Goal: Transaction & Acquisition: Purchase product/service

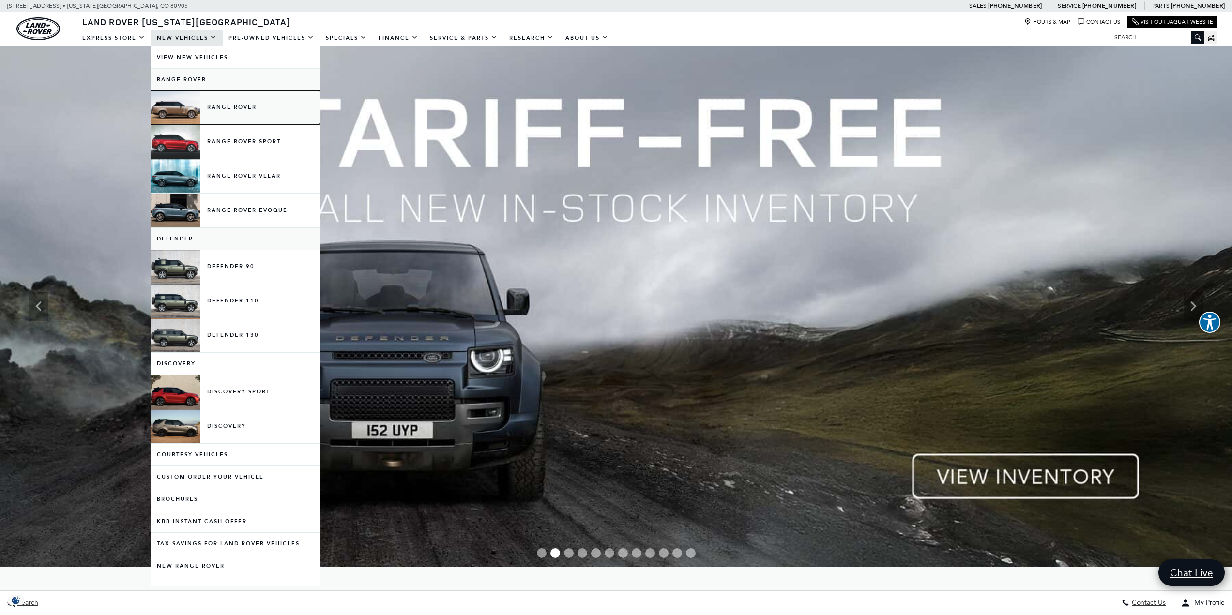
click at [239, 105] on link "Range Rover" at bounding box center [235, 108] width 169 height 34
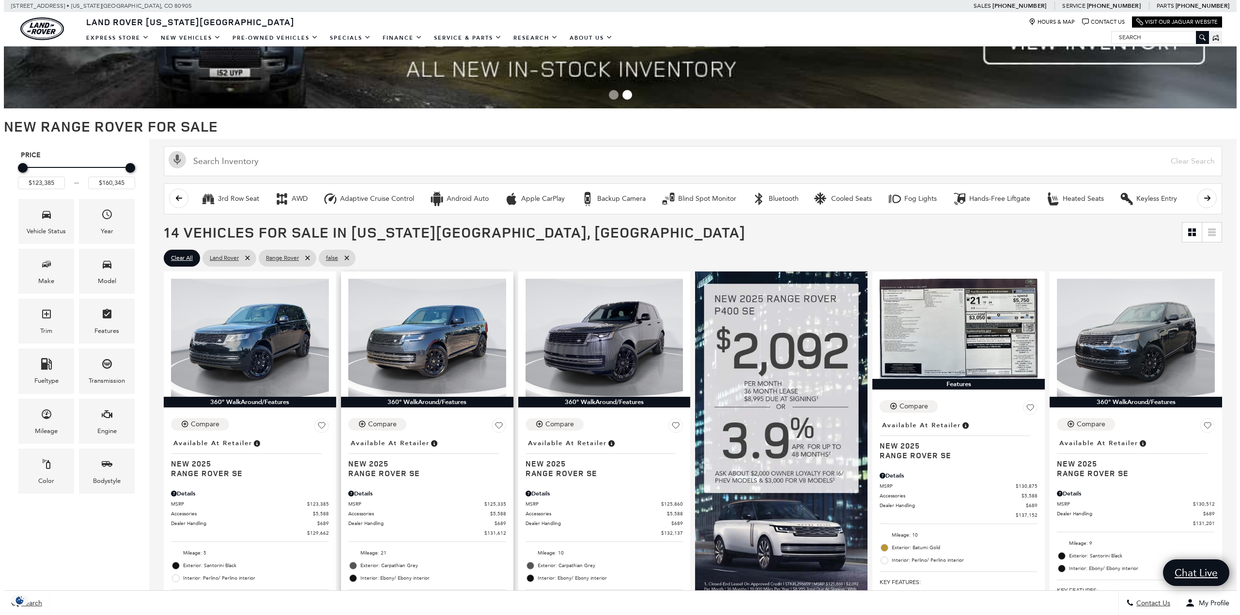
scroll to position [145, 0]
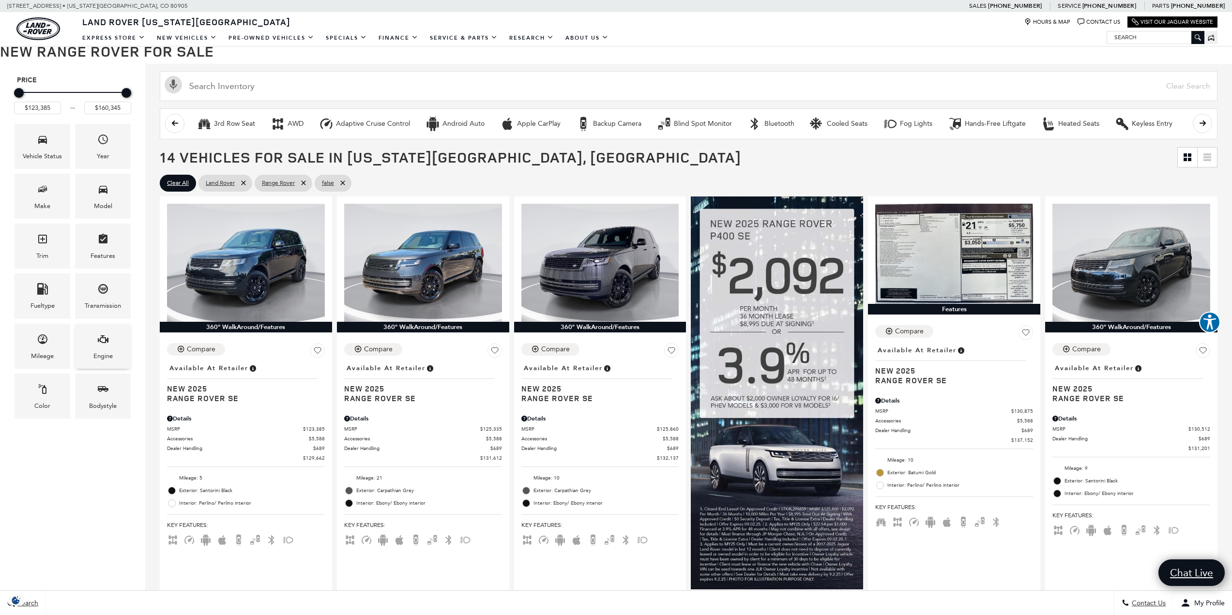
click at [104, 341] on icon "Engine" at bounding box center [103, 340] width 12 height 12
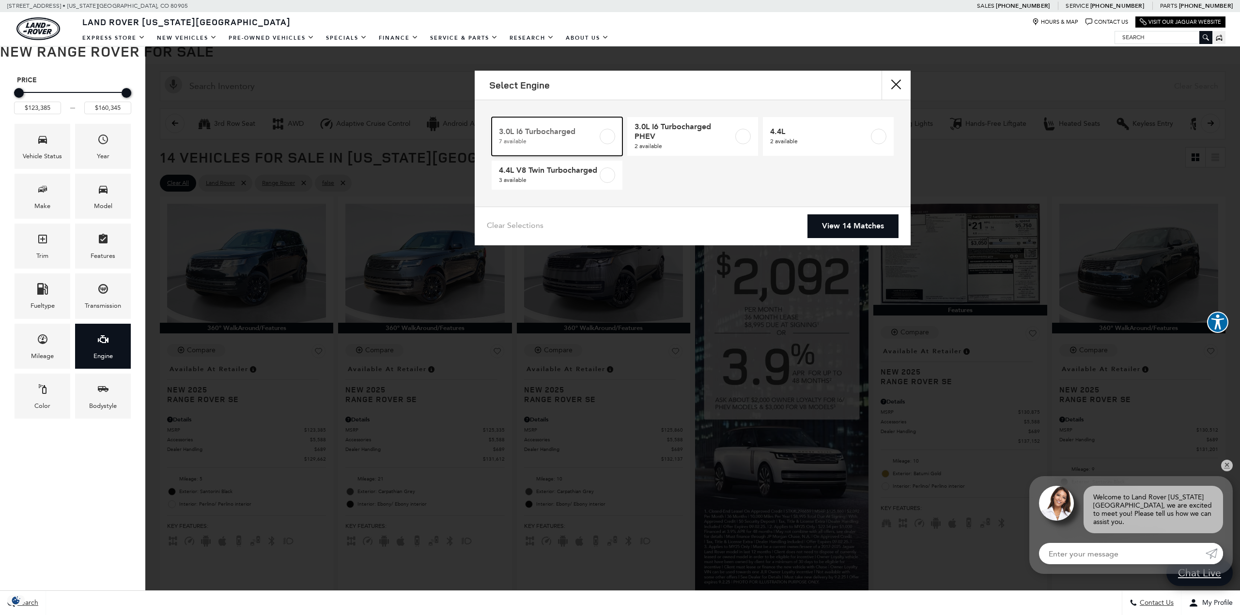
click at [608, 138] on label at bounding box center [606, 136] width 15 height 15
type input "$137,101"
checkbox input "true"
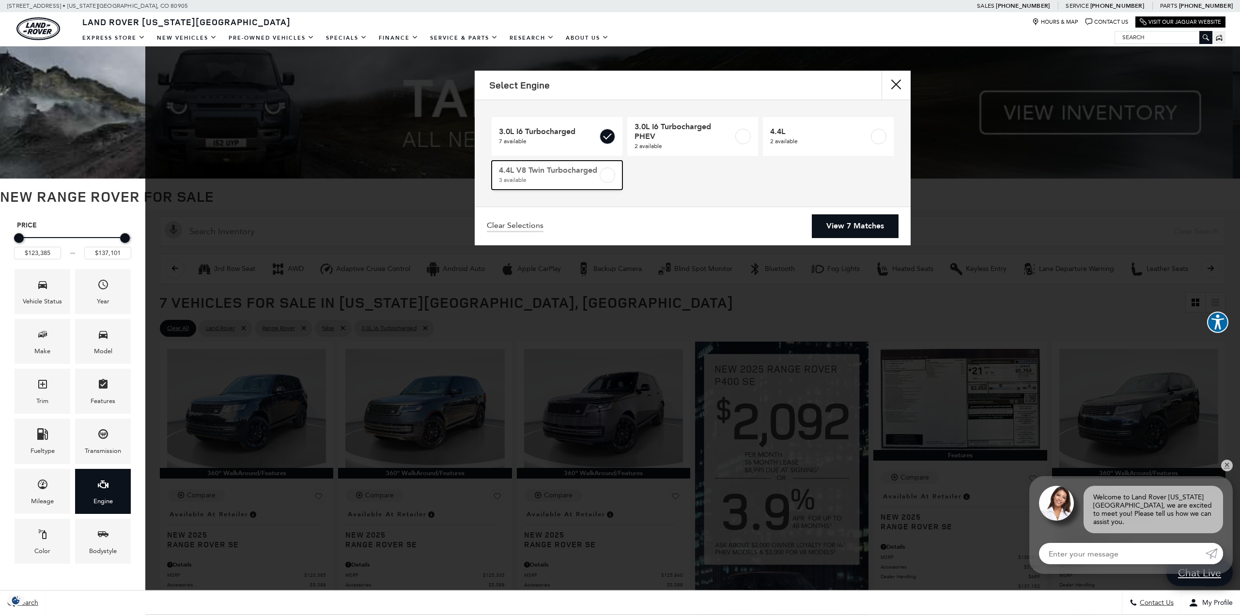
click at [602, 176] on label at bounding box center [606, 175] width 15 height 15
type input "$160,345"
checkbox input "true"
click at [847, 218] on link "View 10 Matches" at bounding box center [852, 227] width 91 height 24
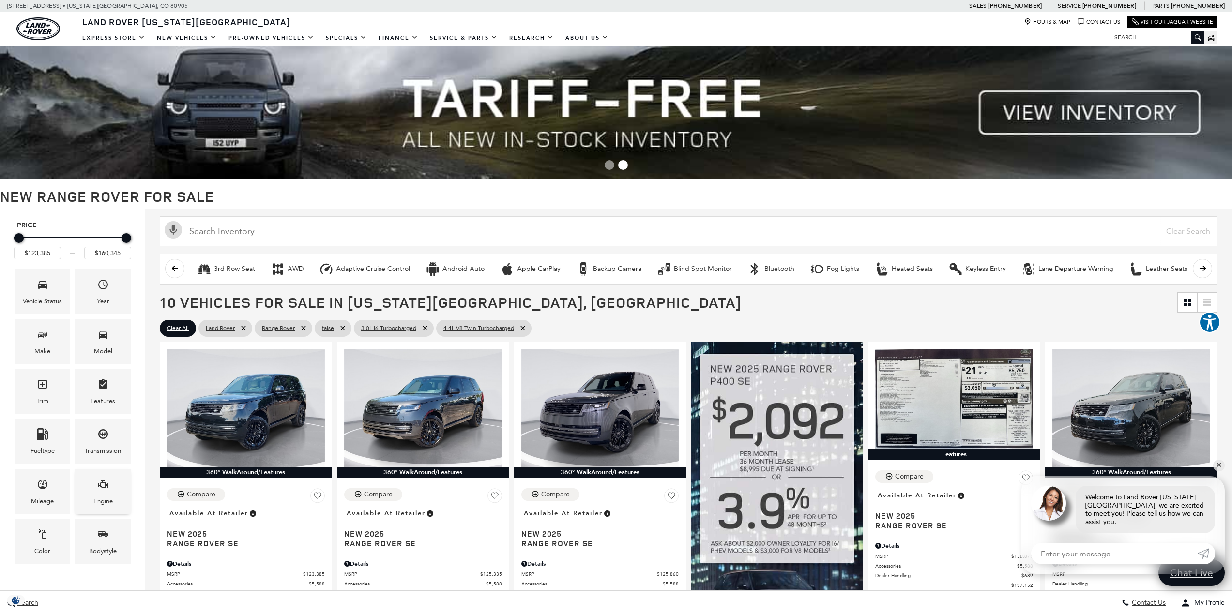
click at [99, 489] on icon "Engine" at bounding box center [103, 485] width 12 height 12
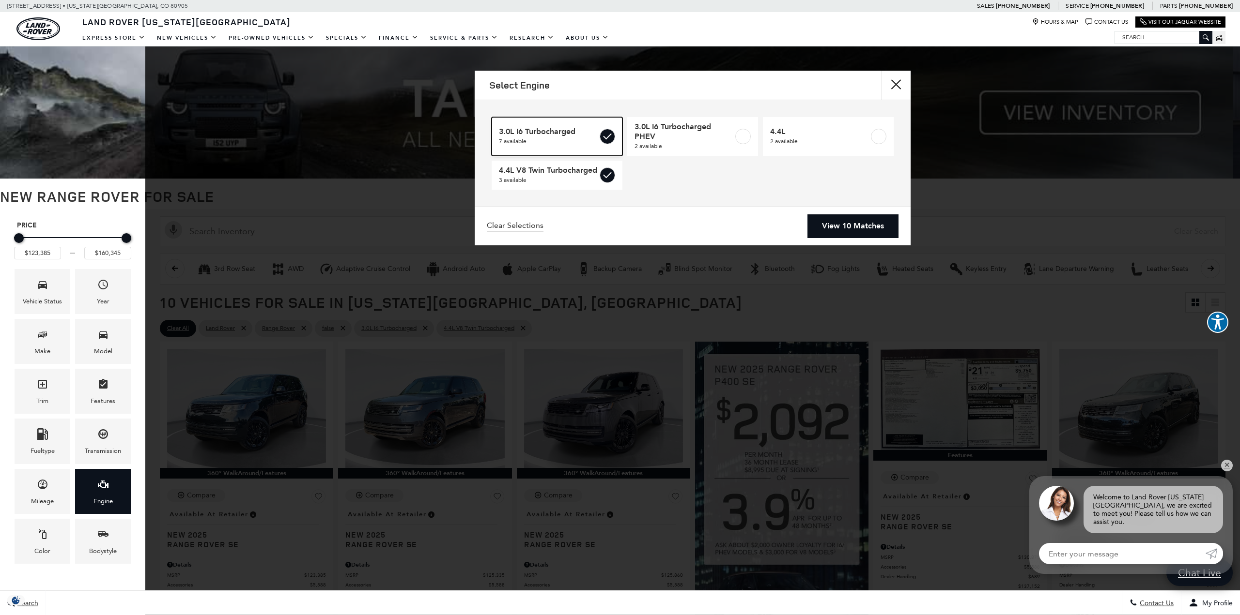
click at [600, 135] on label at bounding box center [606, 136] width 15 height 15
type input "$147,525"
checkbox input "false"
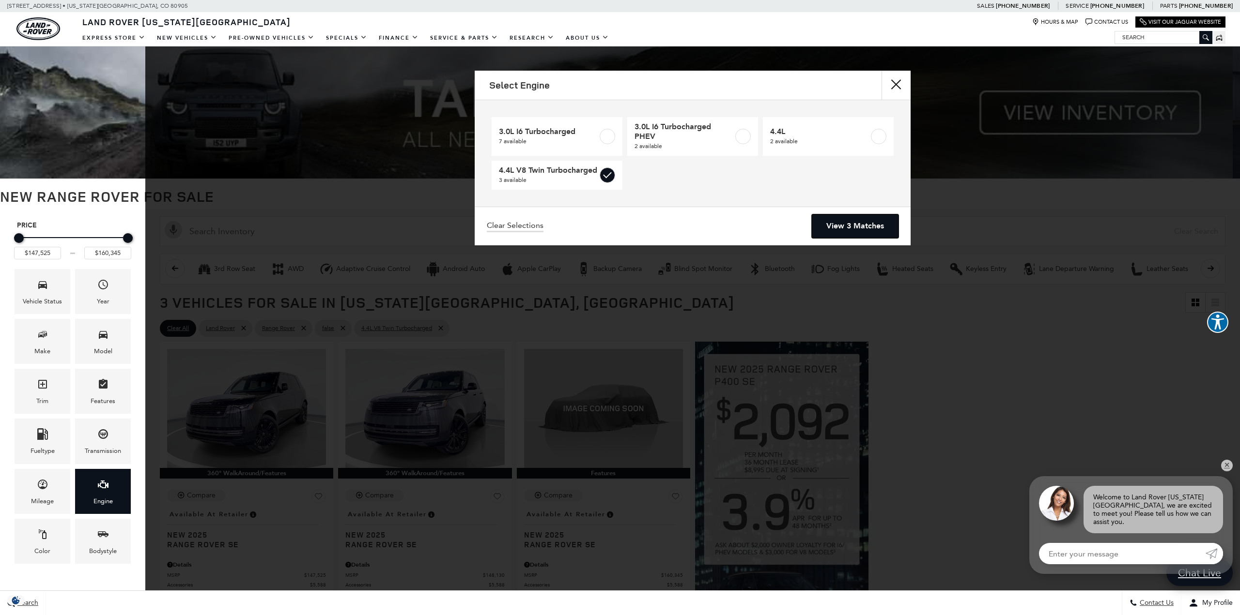
click at [843, 220] on link "View 3 Matches" at bounding box center [855, 227] width 87 height 24
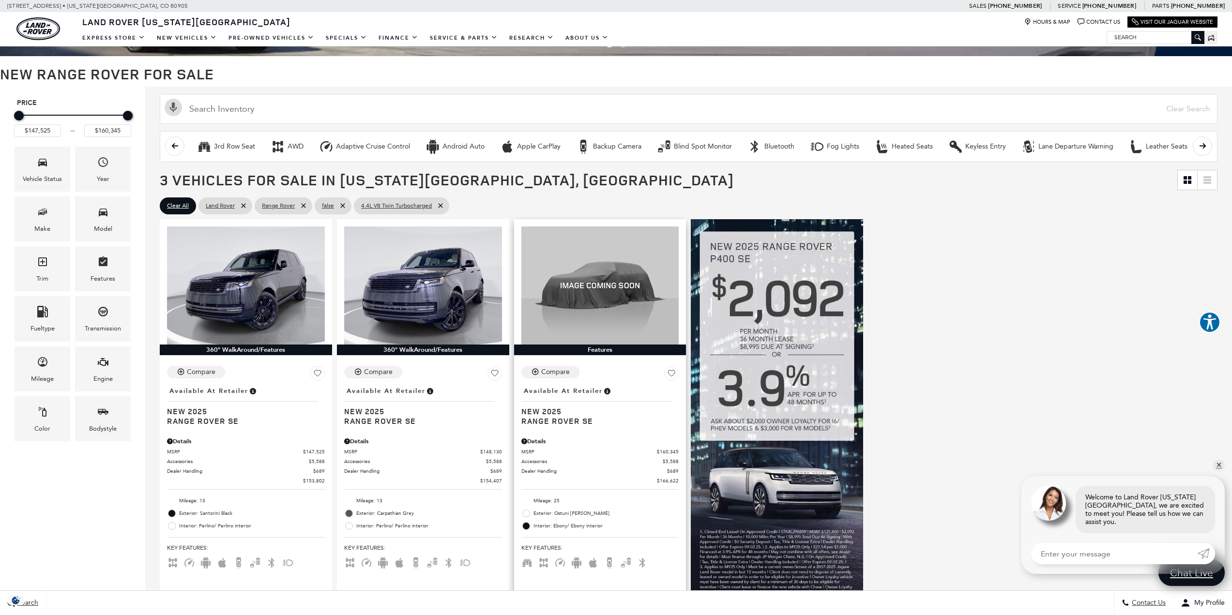
scroll to position [145, 0]
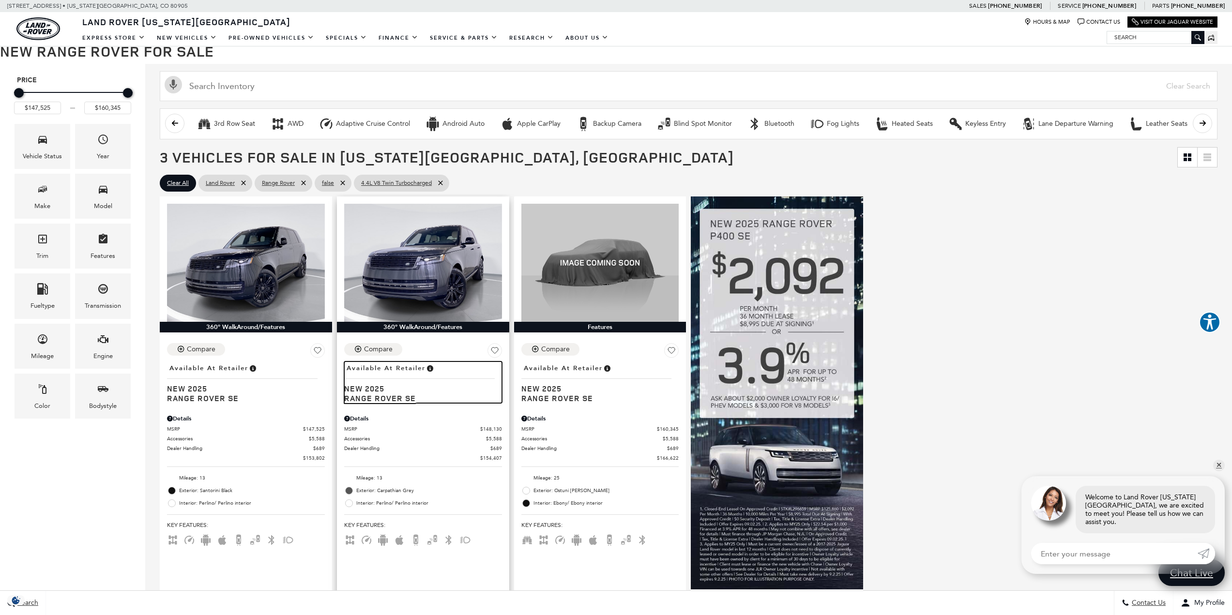
click at [382, 397] on span "Range Rover SE" at bounding box center [419, 399] width 151 height 10
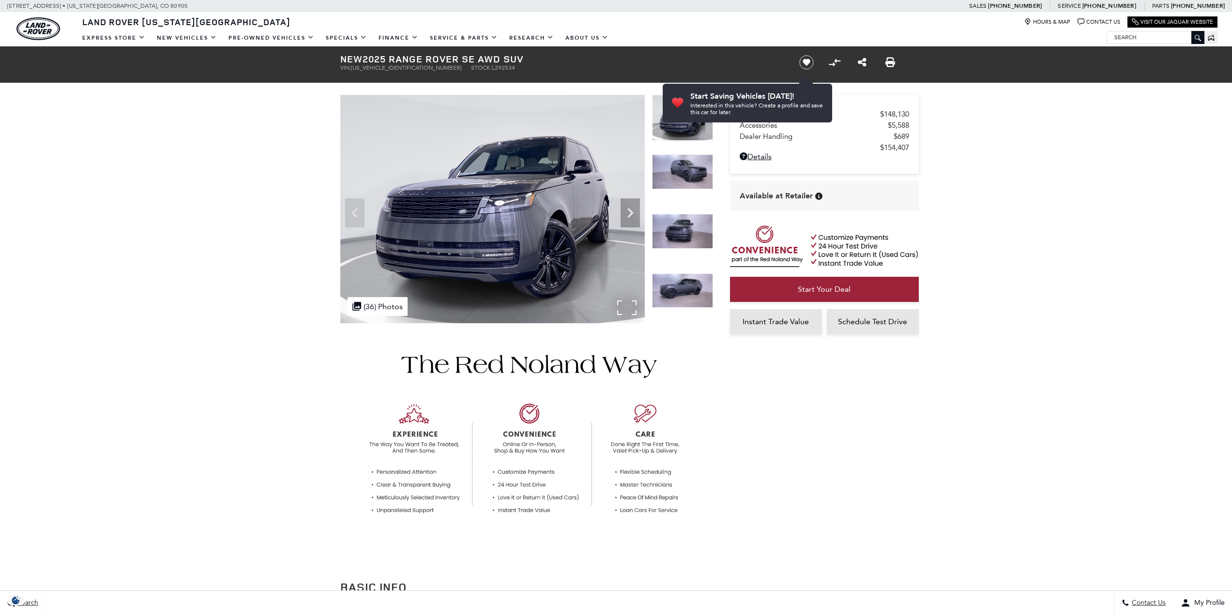
click at [517, 223] on img at bounding box center [492, 209] width 305 height 229
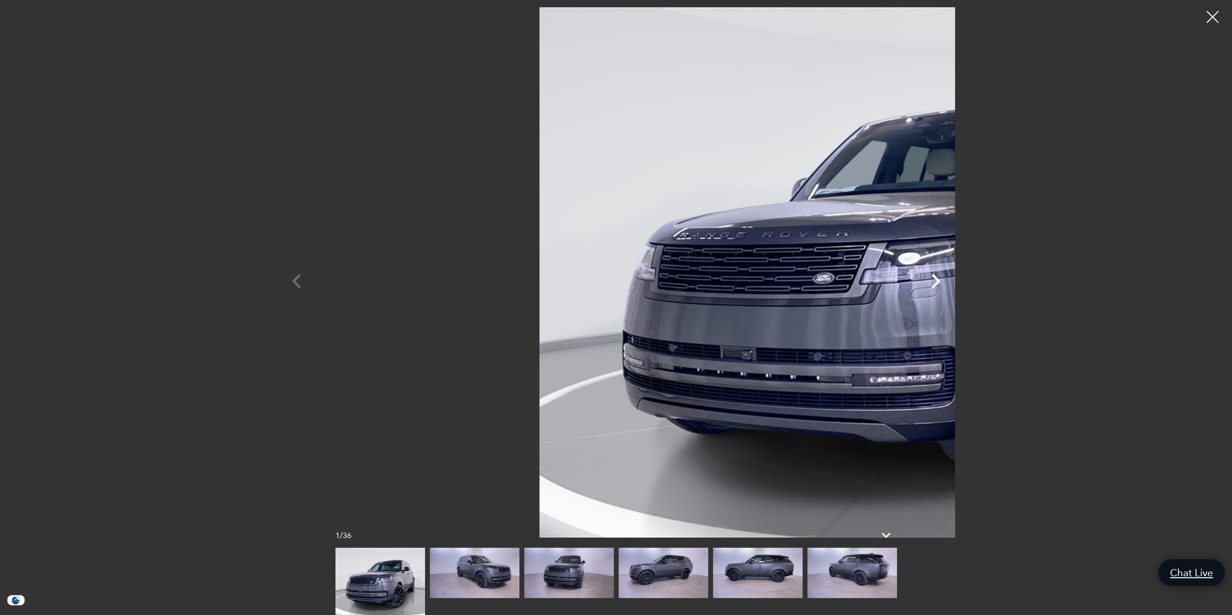
click at [951, 275] on icon "Next" at bounding box center [935, 281] width 29 height 29
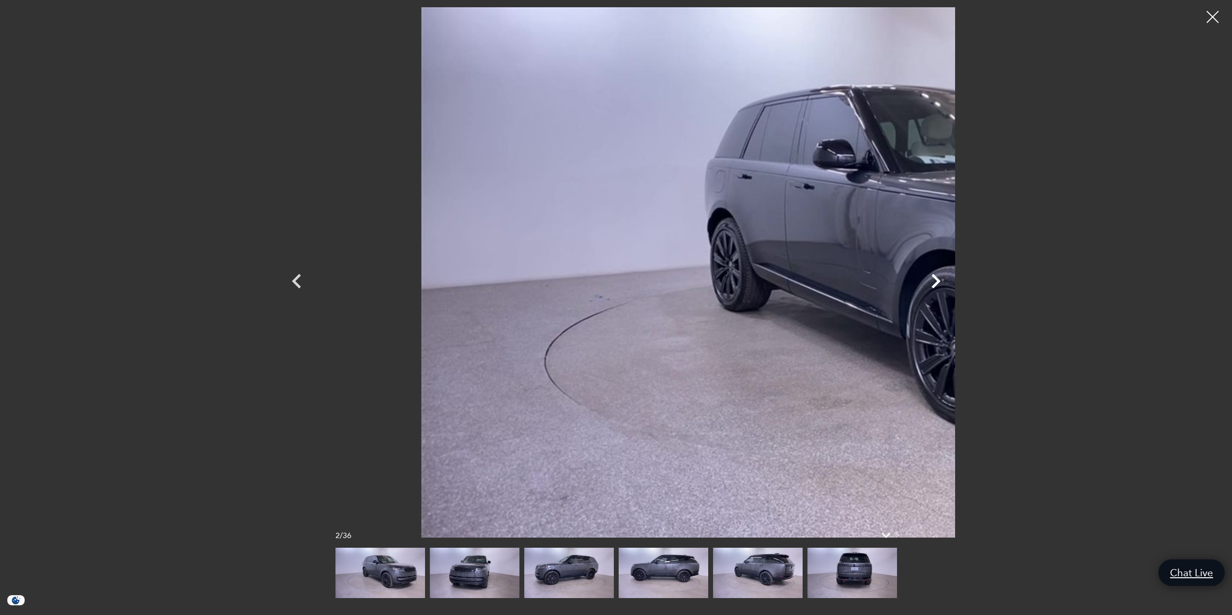
click at [951, 275] on icon "Next" at bounding box center [935, 281] width 29 height 29
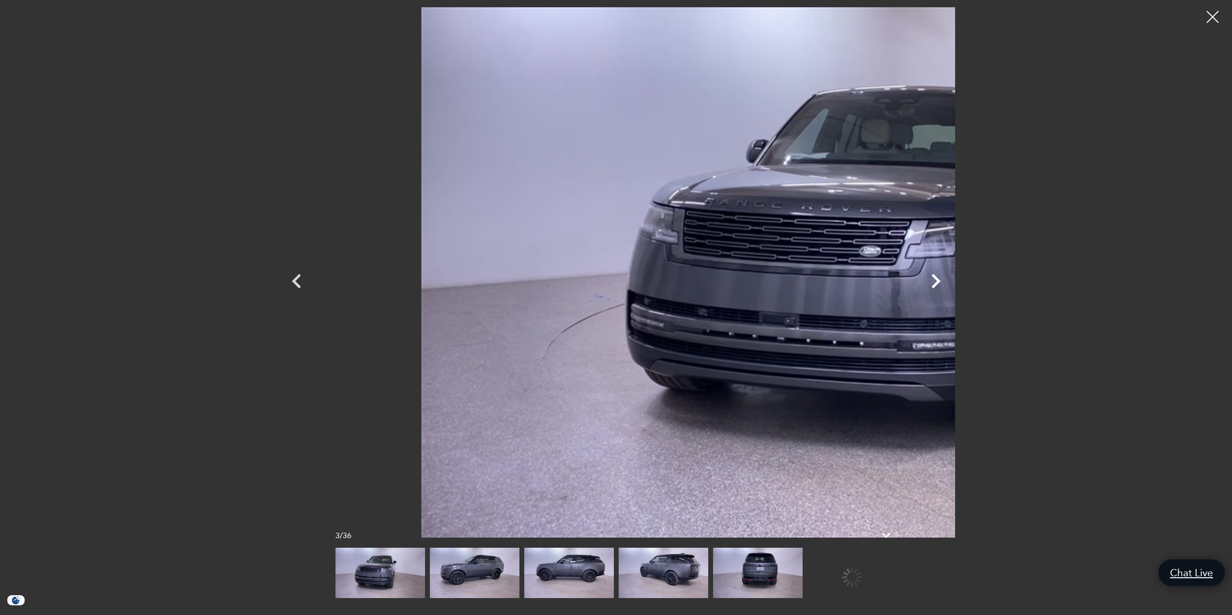
click at [951, 275] on icon "Next" at bounding box center [935, 281] width 29 height 29
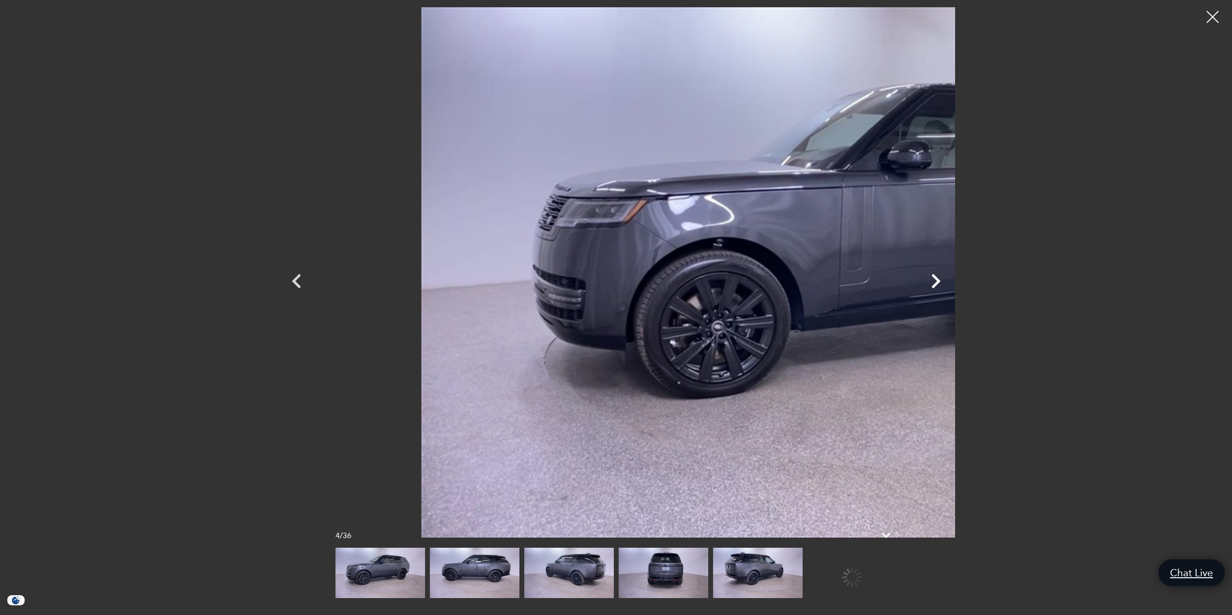
click at [951, 275] on icon "Next" at bounding box center [935, 281] width 29 height 29
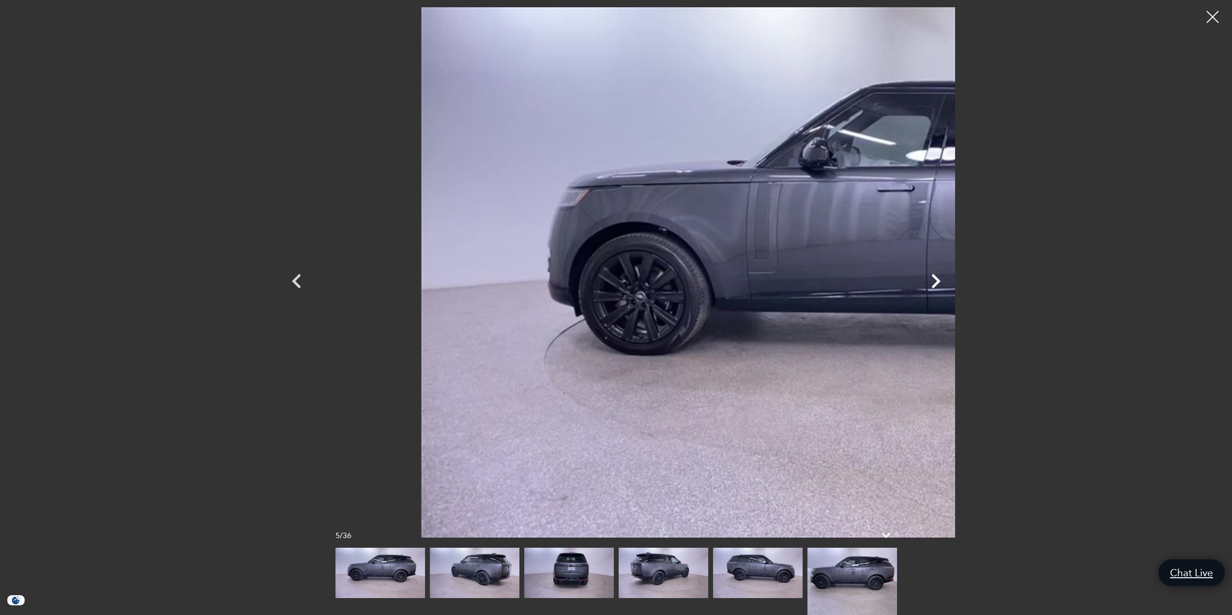
click at [951, 275] on icon "Next" at bounding box center [935, 281] width 29 height 29
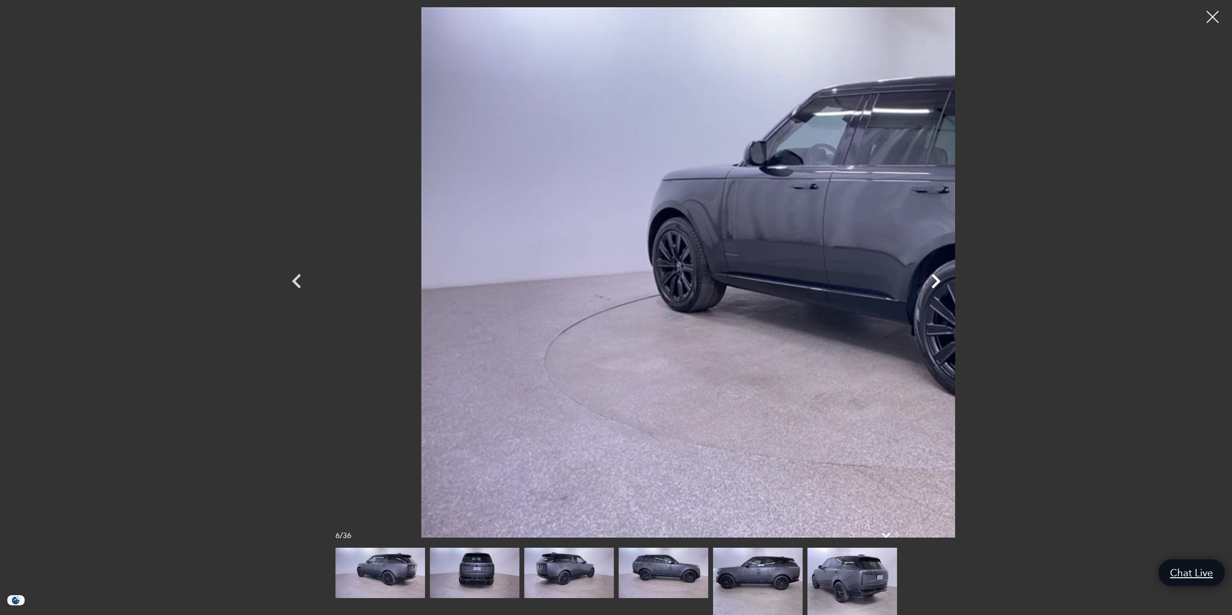
click at [951, 275] on icon "Next" at bounding box center [935, 281] width 29 height 29
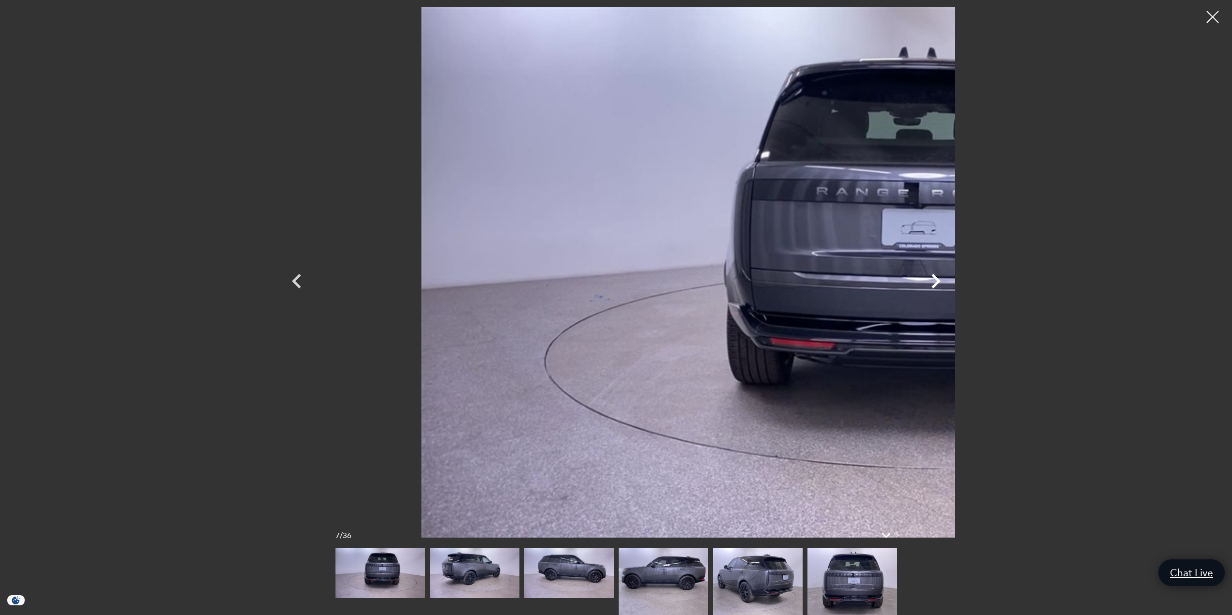
click at [951, 275] on icon "Next" at bounding box center [935, 281] width 29 height 29
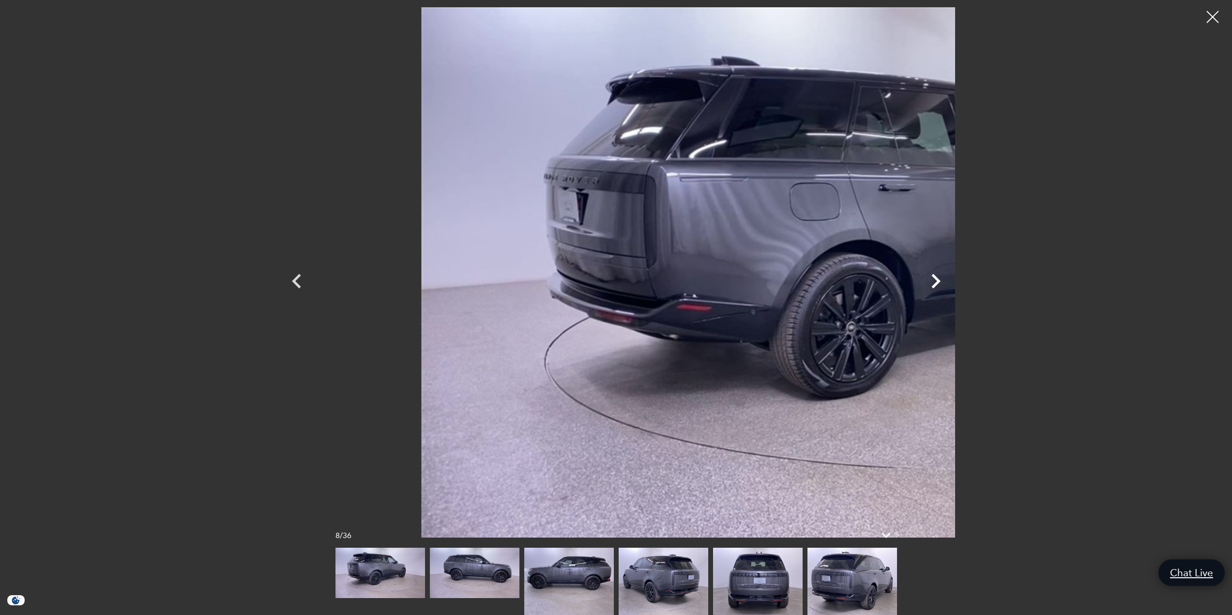
click at [951, 275] on icon "Next" at bounding box center [935, 281] width 29 height 29
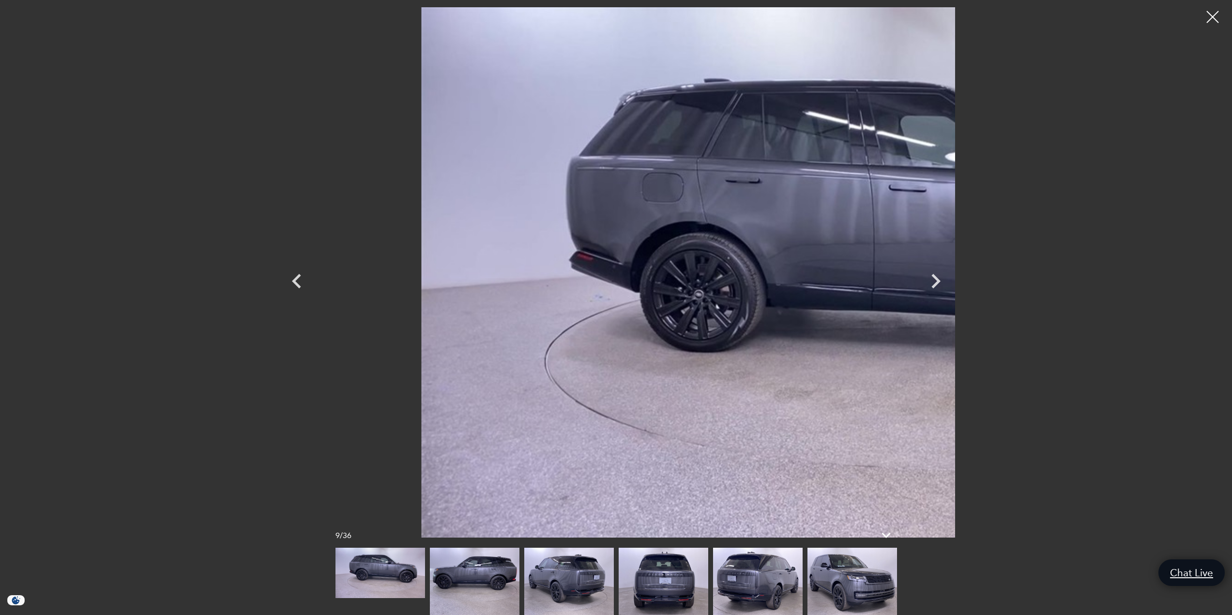
click at [778, 585] on img at bounding box center [758, 581] width 90 height 67
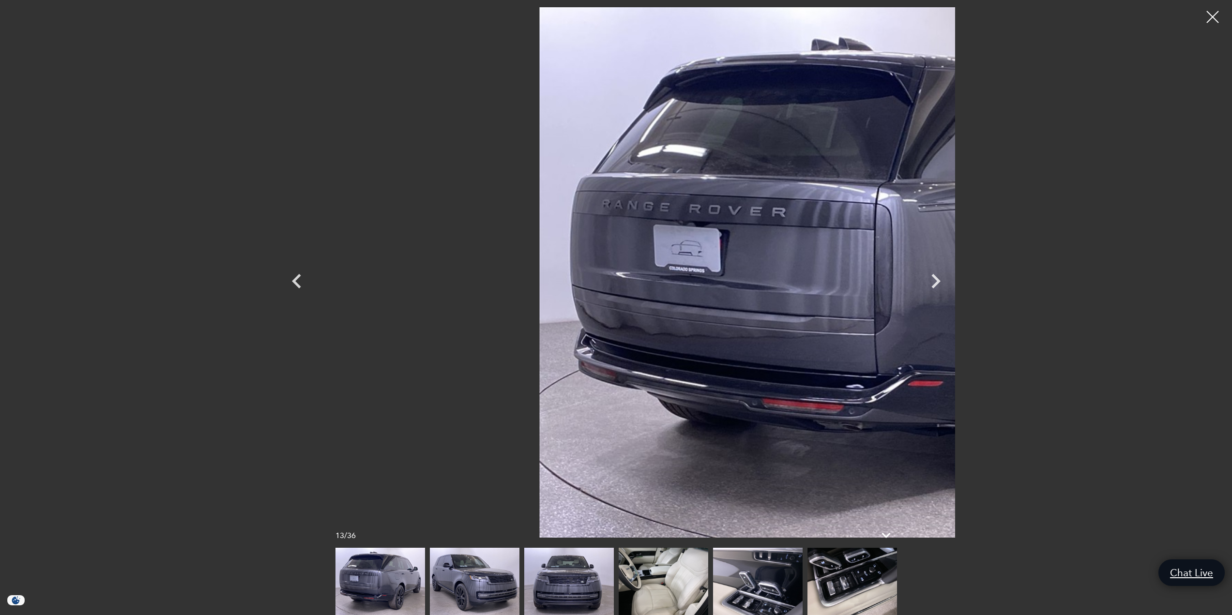
click at [663, 583] on img at bounding box center [664, 581] width 90 height 67
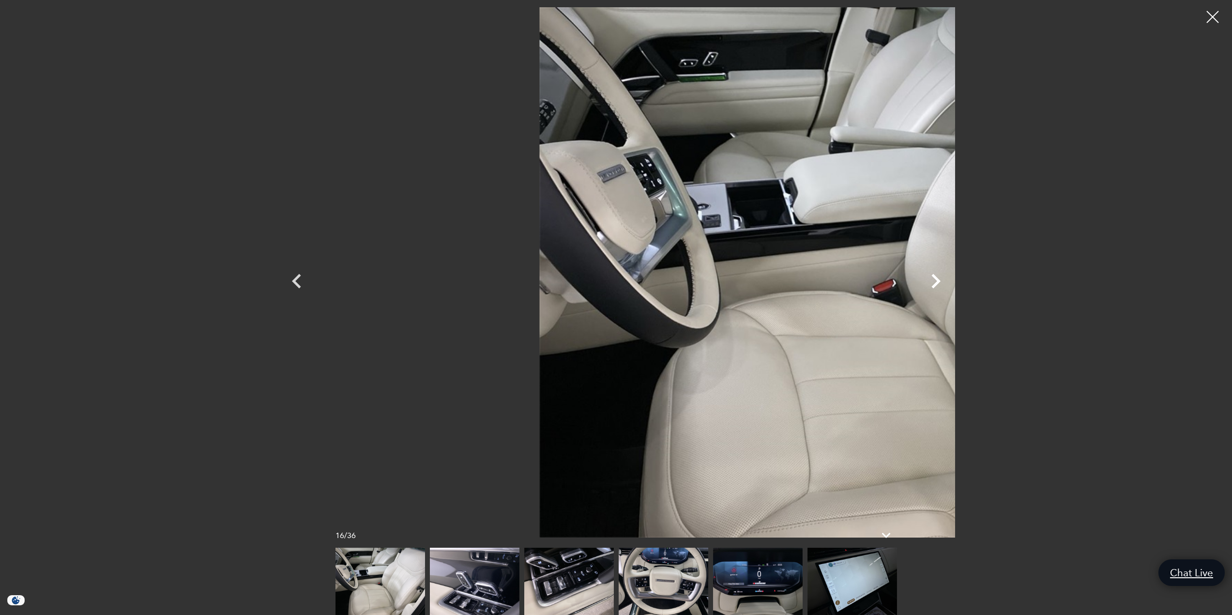
click at [941, 281] on icon "Next" at bounding box center [936, 281] width 9 height 15
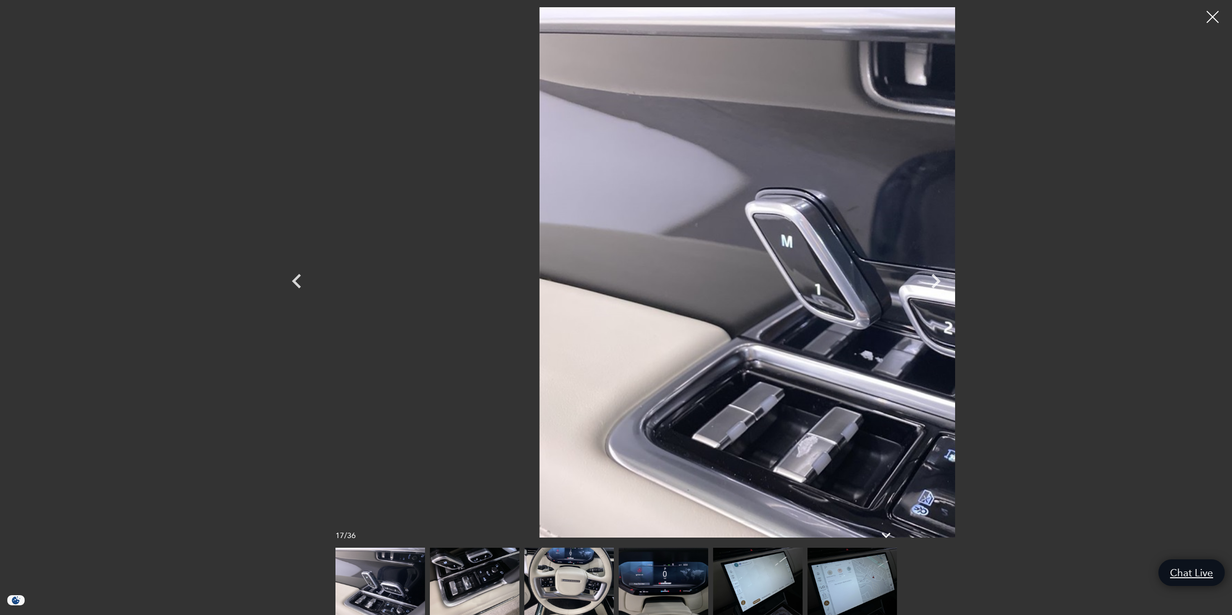
click at [877, 584] on img at bounding box center [853, 581] width 90 height 67
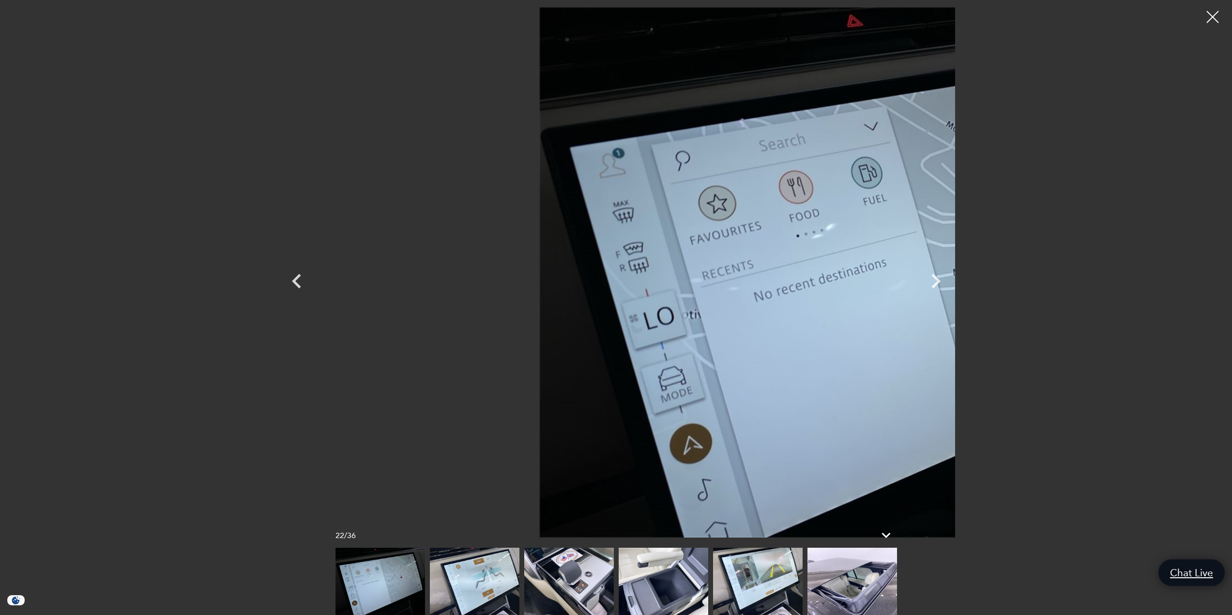
click at [832, 578] on img at bounding box center [853, 581] width 90 height 67
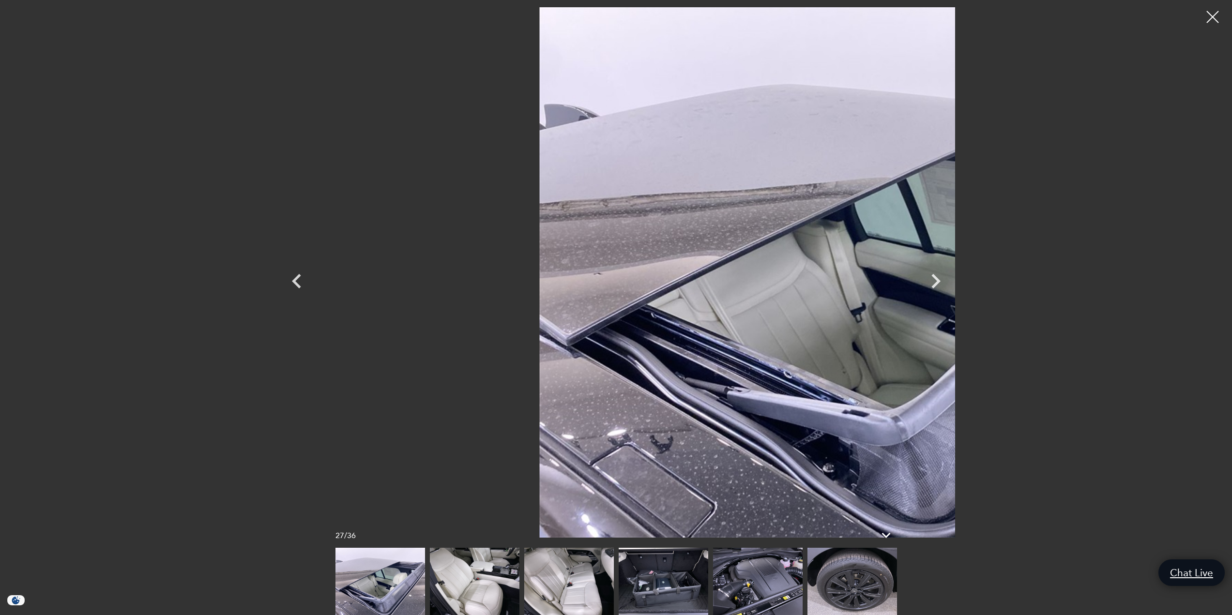
click at [476, 576] on img at bounding box center [475, 581] width 90 height 67
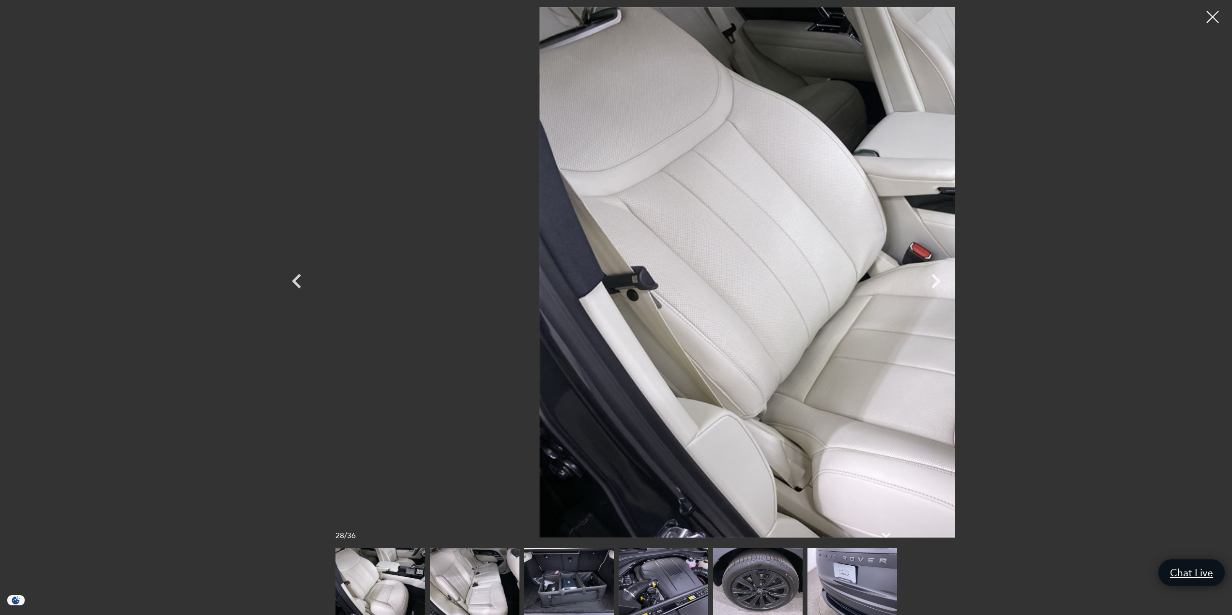
click at [485, 576] on img at bounding box center [475, 581] width 90 height 67
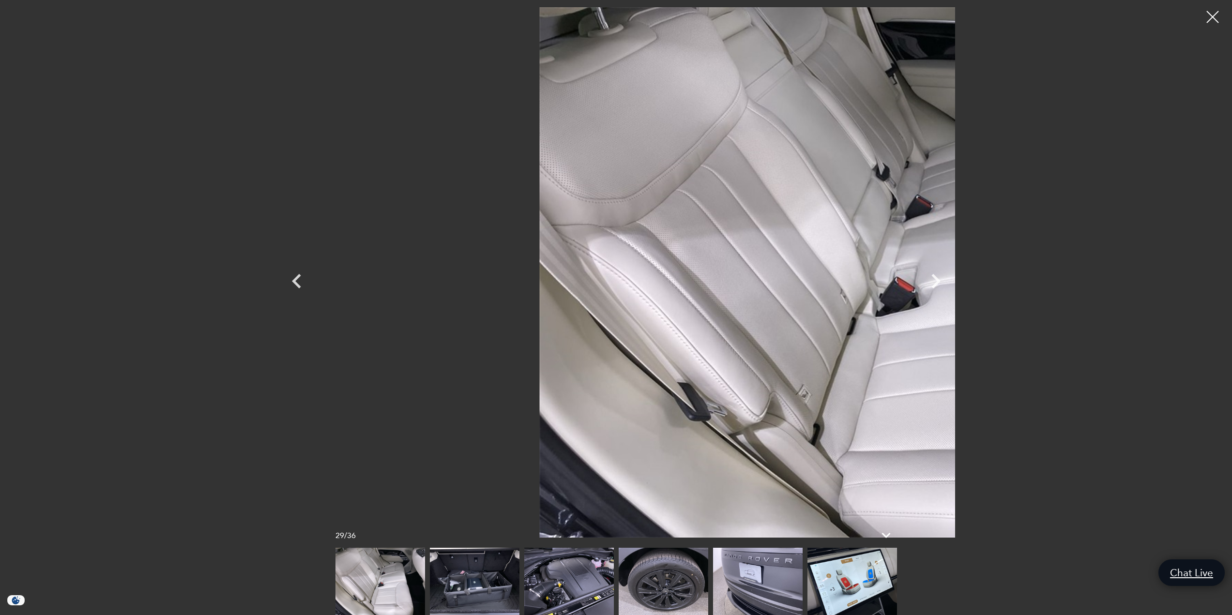
click at [486, 574] on img at bounding box center [475, 581] width 90 height 67
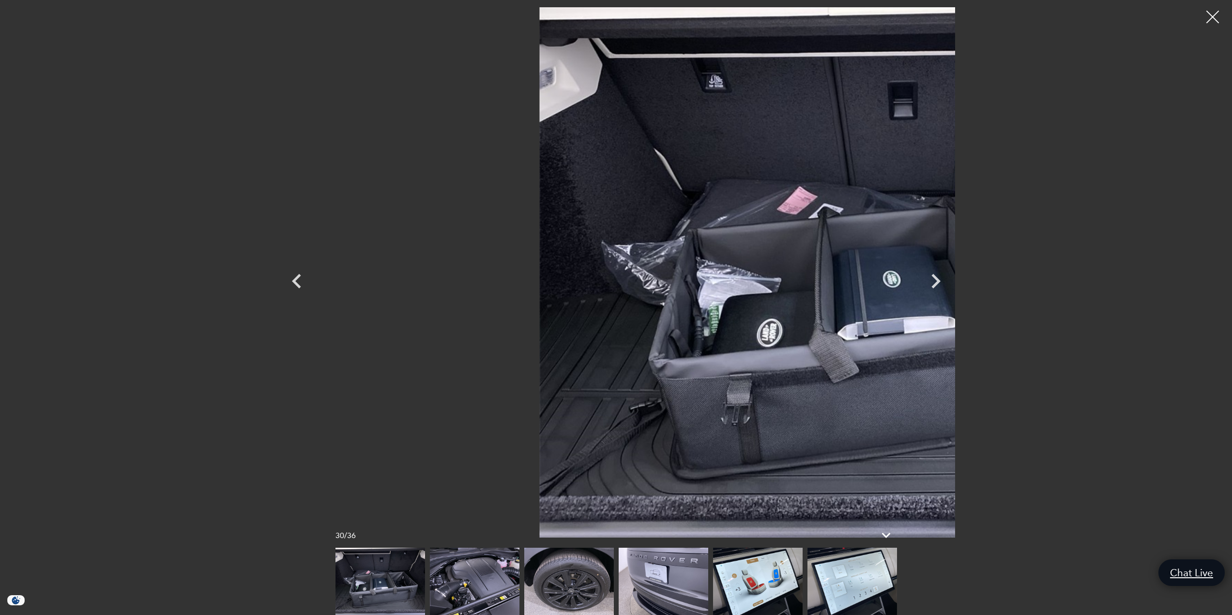
click at [1209, 20] on div at bounding box center [1213, 17] width 26 height 26
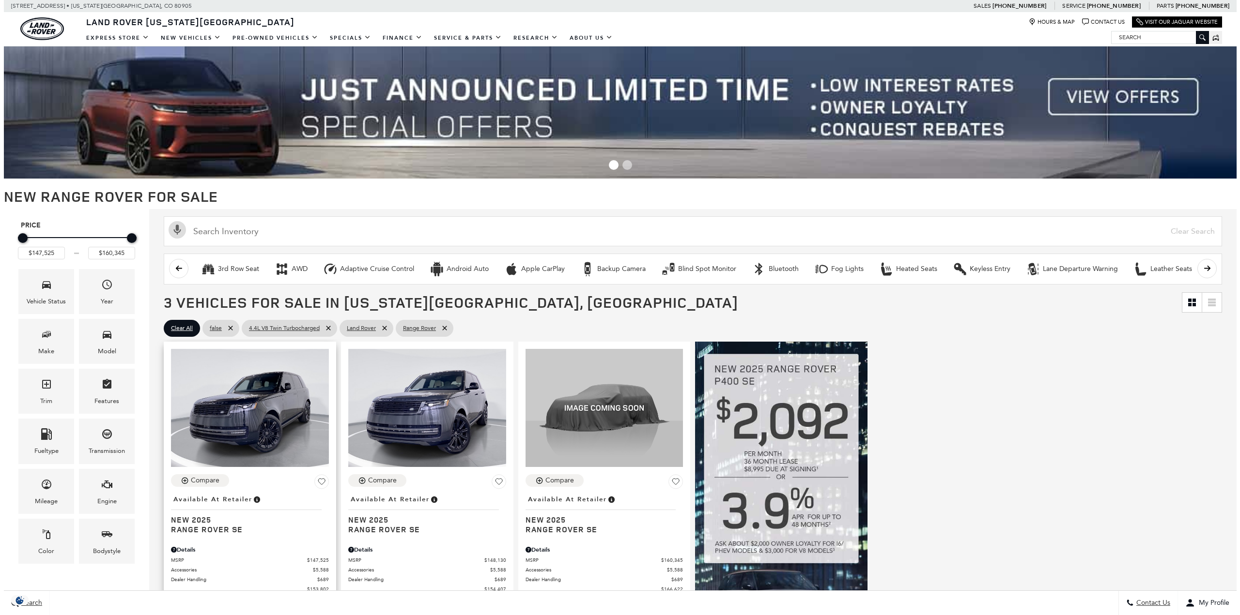
scroll to position [145, 0]
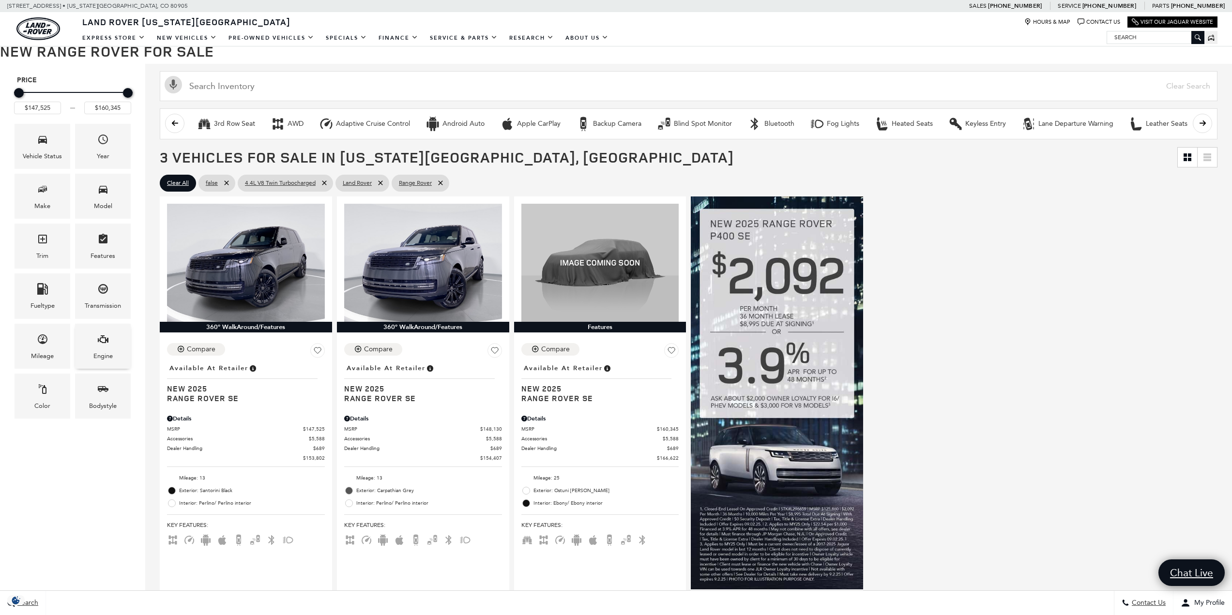
click at [106, 335] on icon "Engine" at bounding box center [103, 340] width 12 height 12
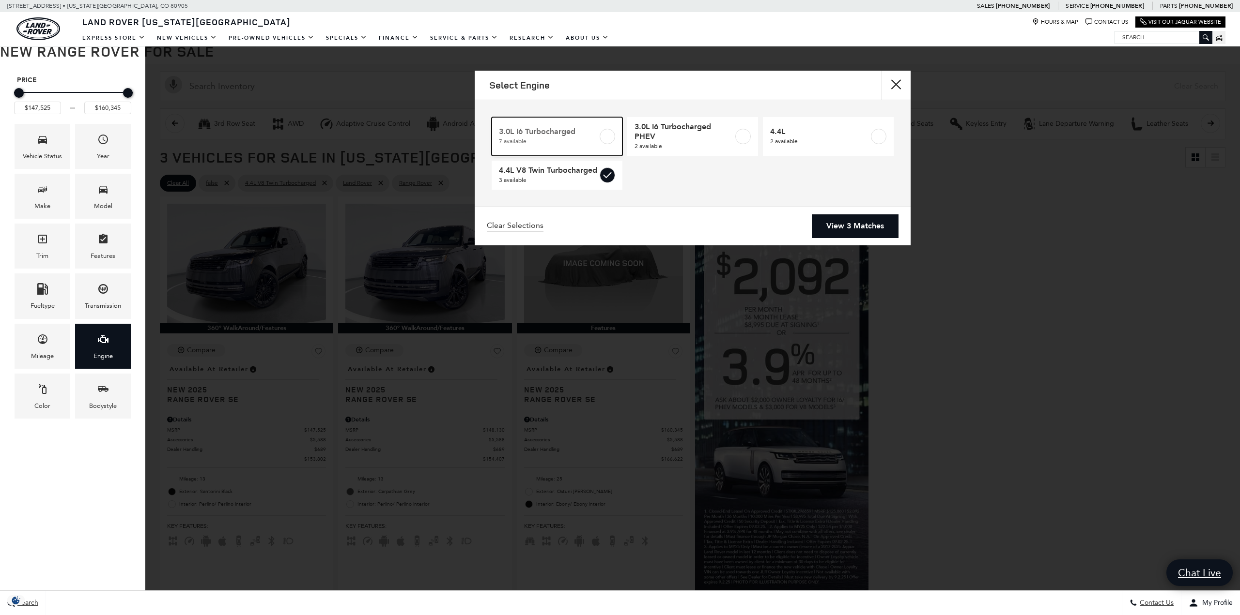
click at [592, 137] on span "7 available" at bounding box center [548, 142] width 99 height 10
type input "$123,385"
checkbox input "true"
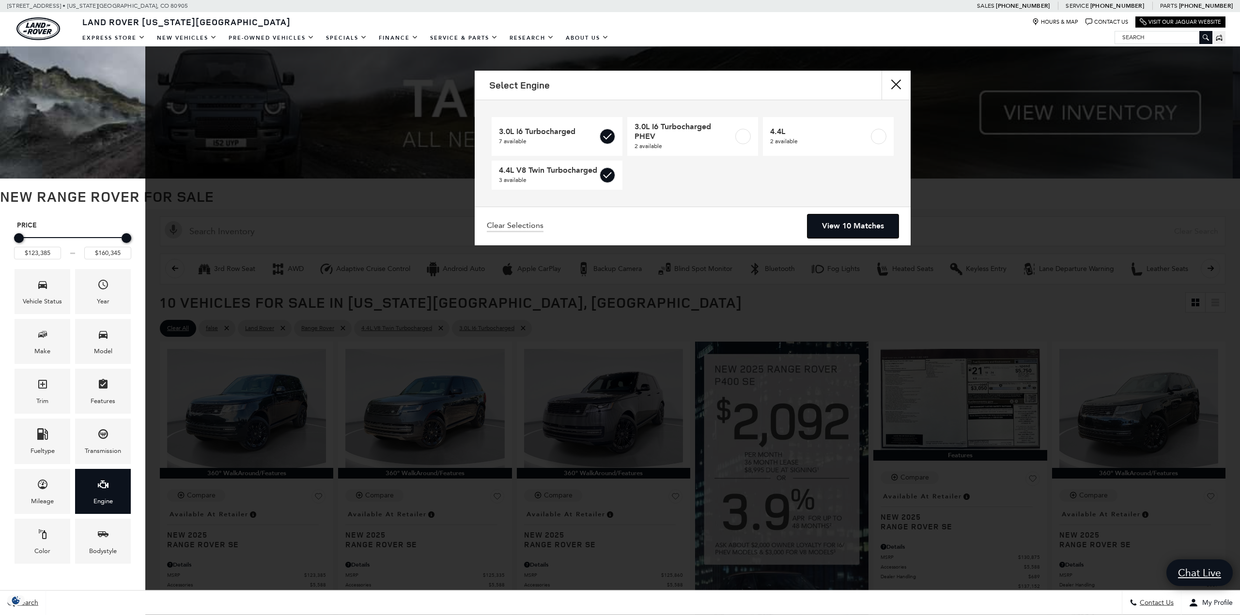
click at [835, 222] on link "View 10 Matches" at bounding box center [852, 227] width 91 height 24
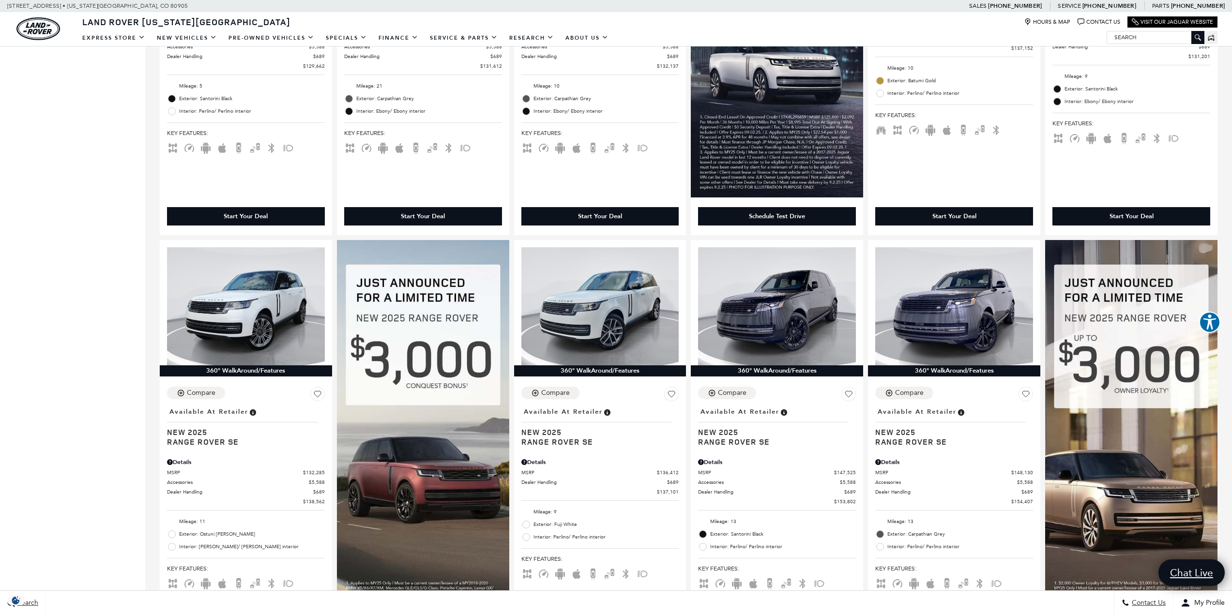
scroll to position [581, 0]
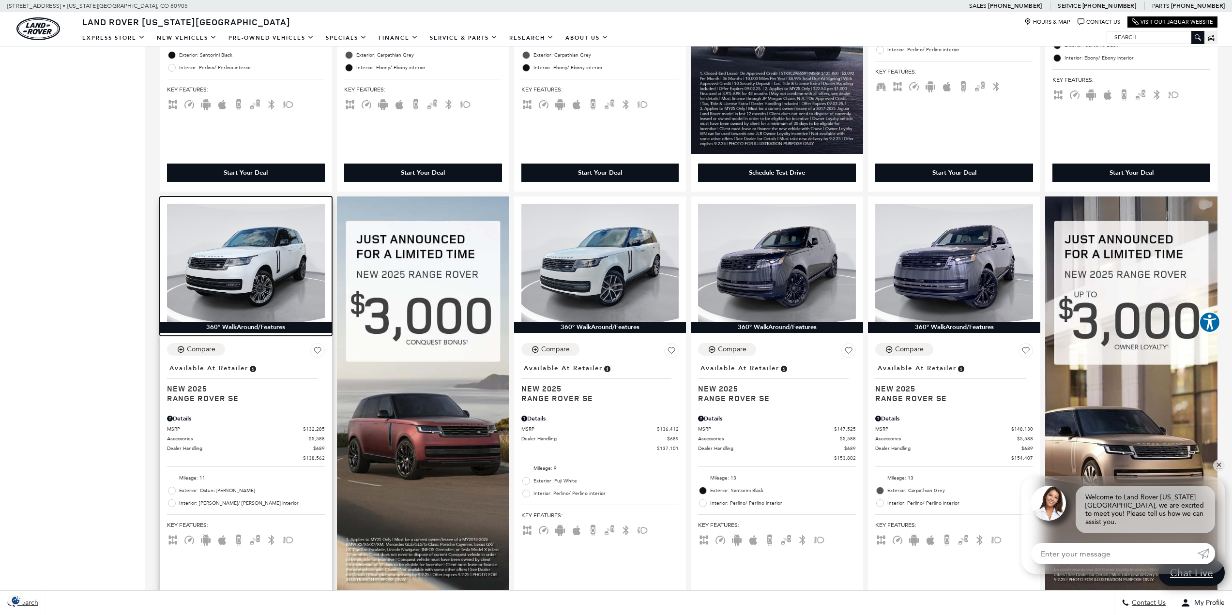
click at [211, 257] on img at bounding box center [246, 263] width 158 height 118
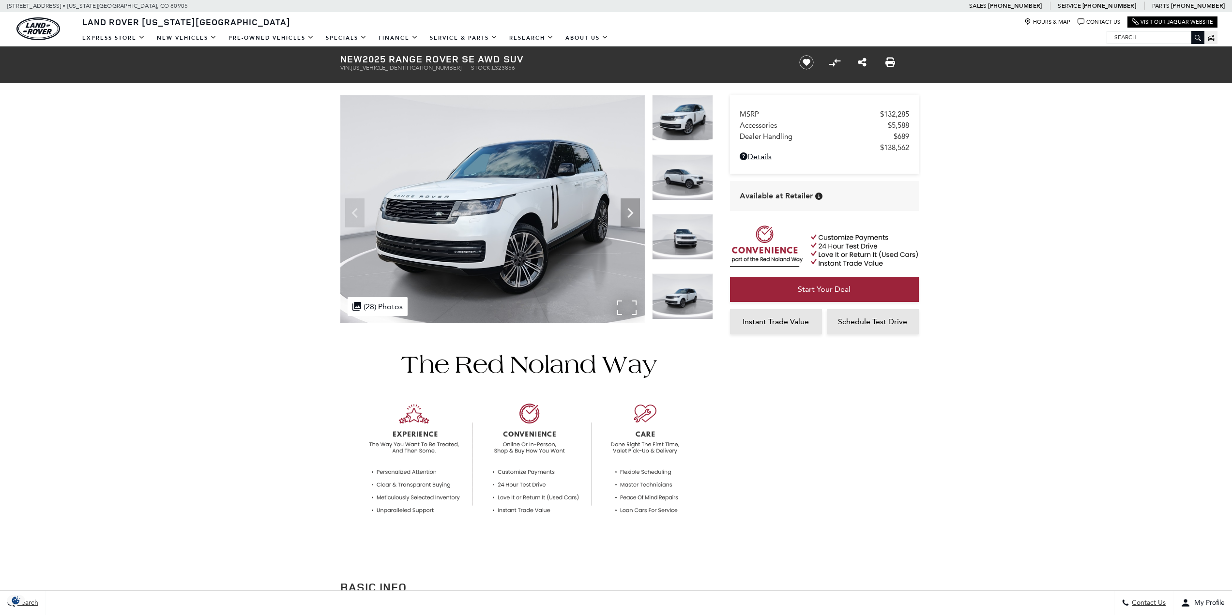
click at [491, 251] on img at bounding box center [492, 209] width 305 height 229
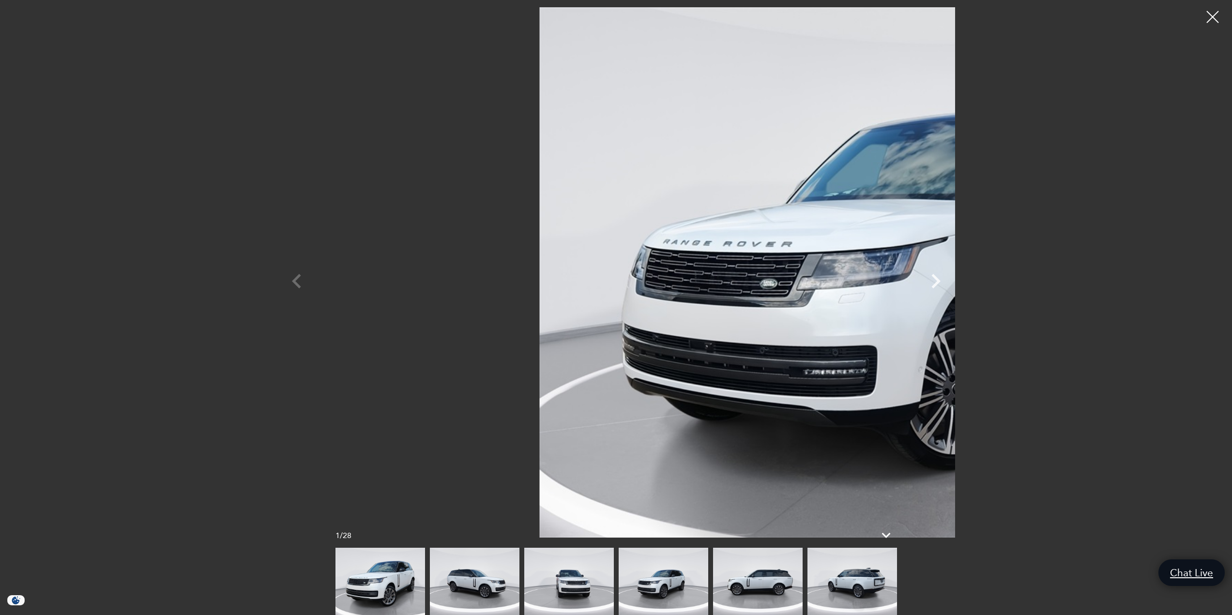
click at [848, 573] on img at bounding box center [853, 581] width 90 height 67
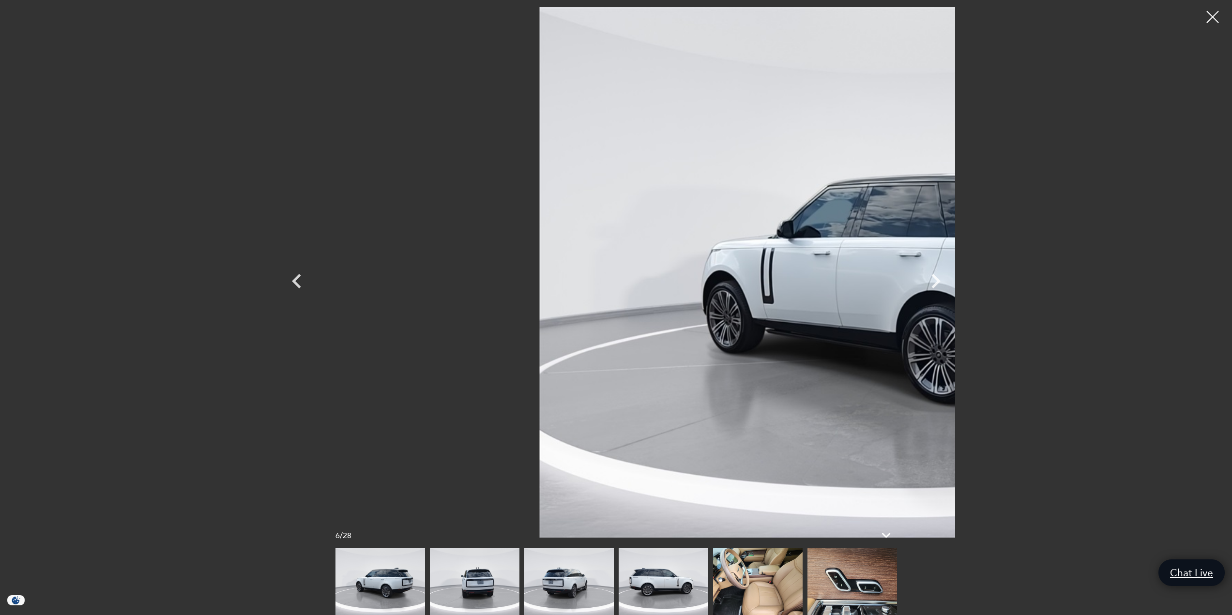
click at [866, 583] on img at bounding box center [853, 581] width 90 height 67
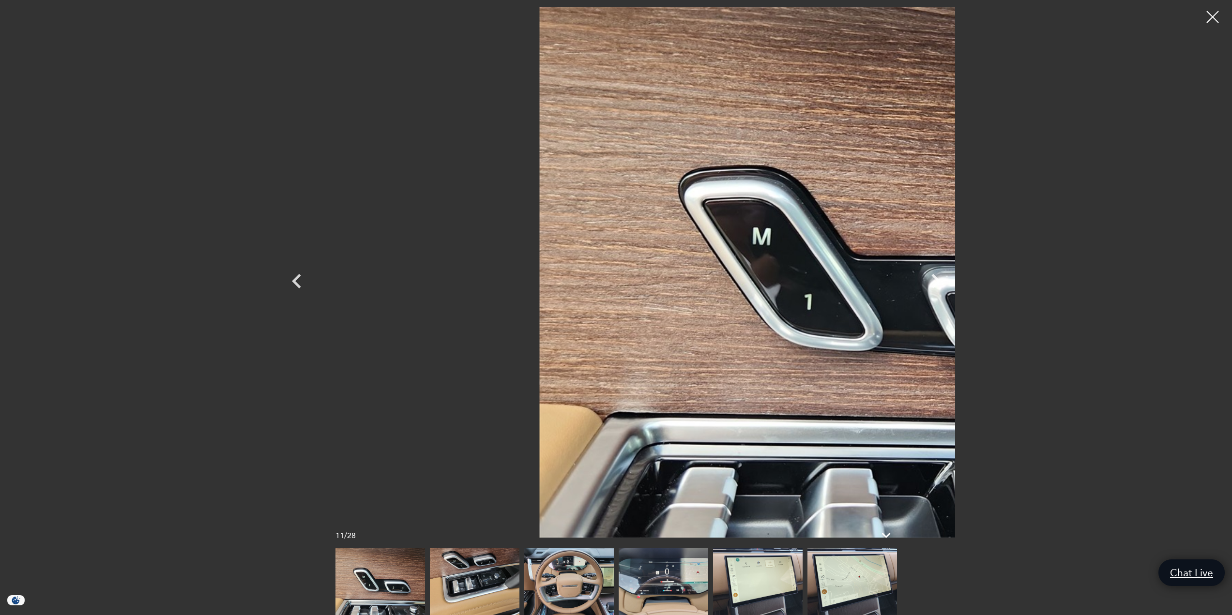
click at [848, 584] on img at bounding box center [853, 581] width 90 height 67
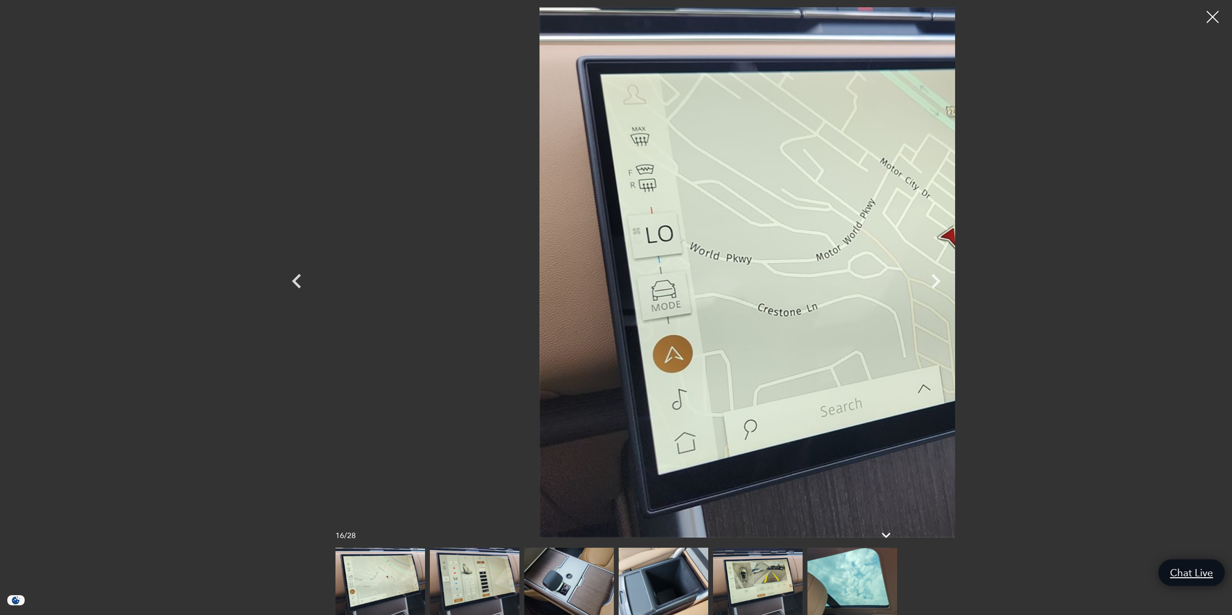
click at [852, 582] on img at bounding box center [853, 581] width 90 height 67
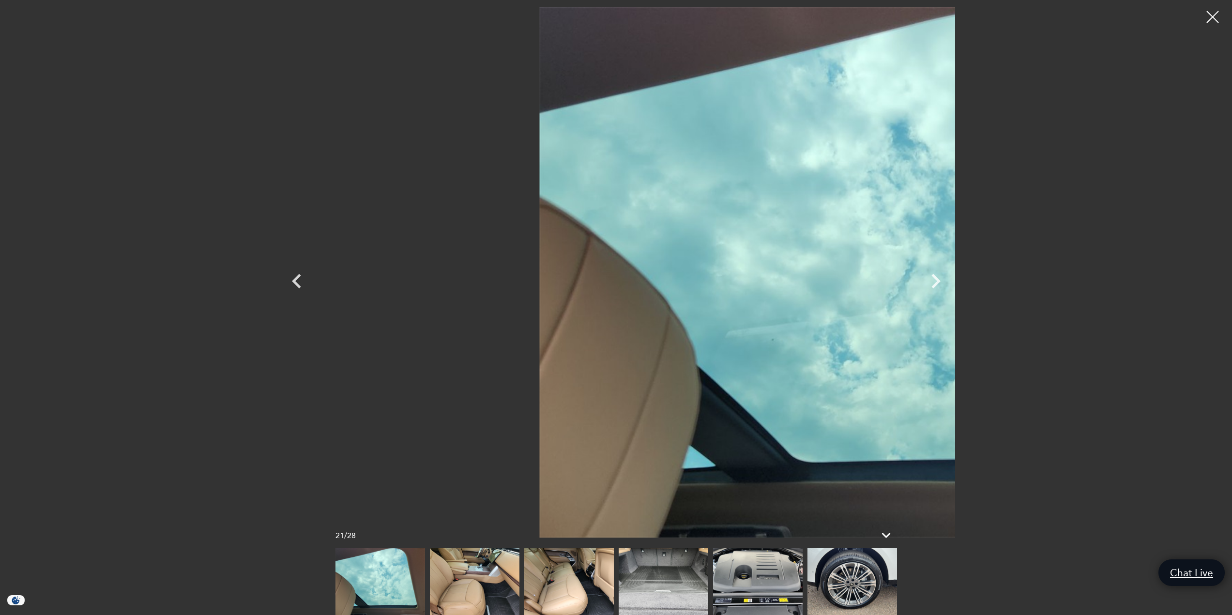
click at [670, 573] on img at bounding box center [664, 581] width 90 height 67
